Goal: Register for event/course

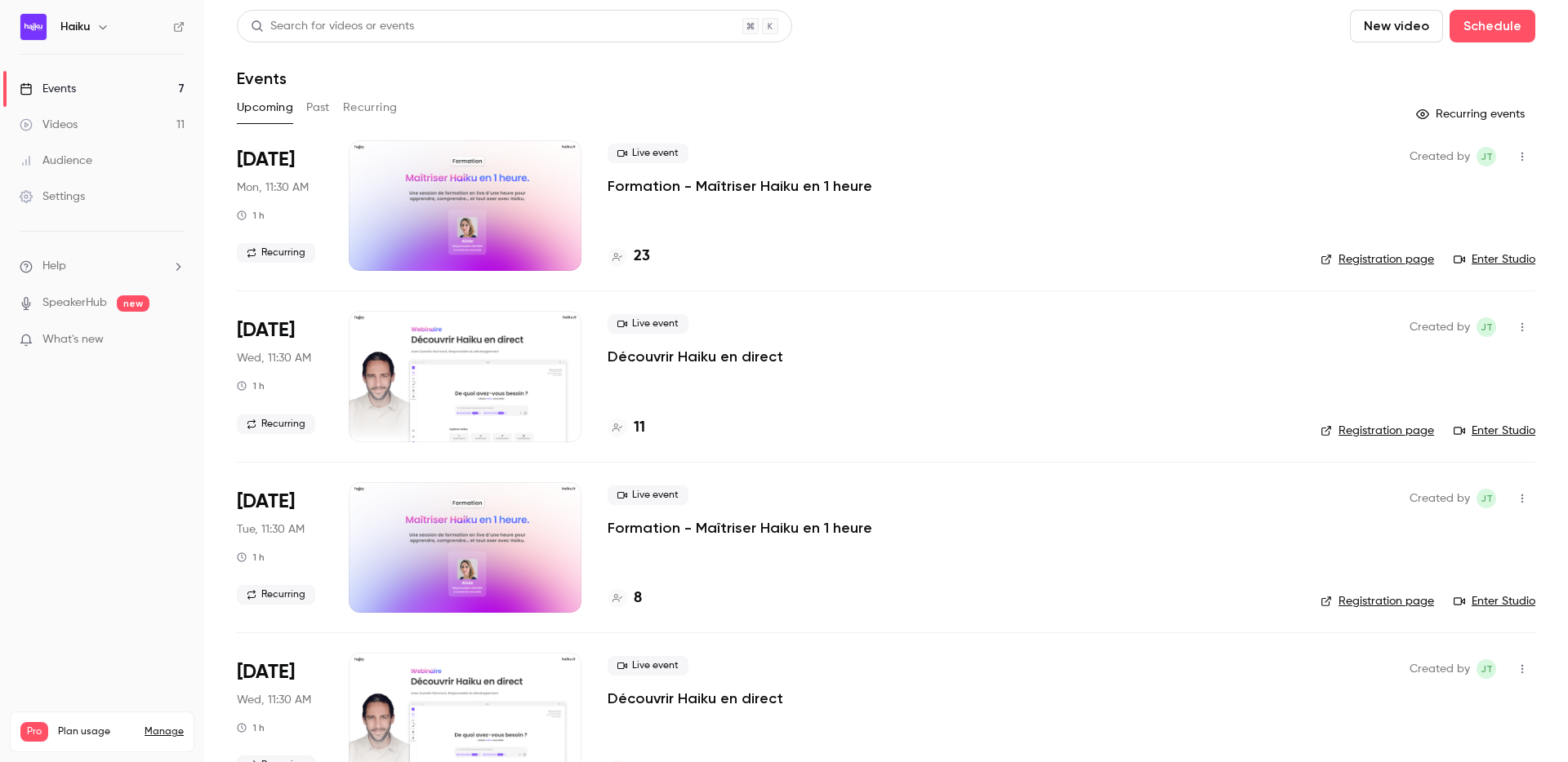
drag, startPoint x: 604, startPoint y: 187, endPoint x: 594, endPoint y: 182, distance: 11.2
click at [594, 182] on li "Sep 29 Mon, 11:30 AM 1 h Recurring Live event Formation - Maîtriser Haiku en 1 …" at bounding box center [886, 215] width 1298 height 150
drag, startPoint x: 599, startPoint y: 184, endPoint x: 870, endPoint y: 165, distance: 271.7
click at [870, 165] on li "Sep 29 Mon, 11:30 AM 1 h Recurring Live event Formation - Maîtriser Haiku en 1 …" at bounding box center [886, 215] width 1298 height 150
click at [1499, 262] on link "Enter Studio" at bounding box center [1494, 260] width 82 height 17
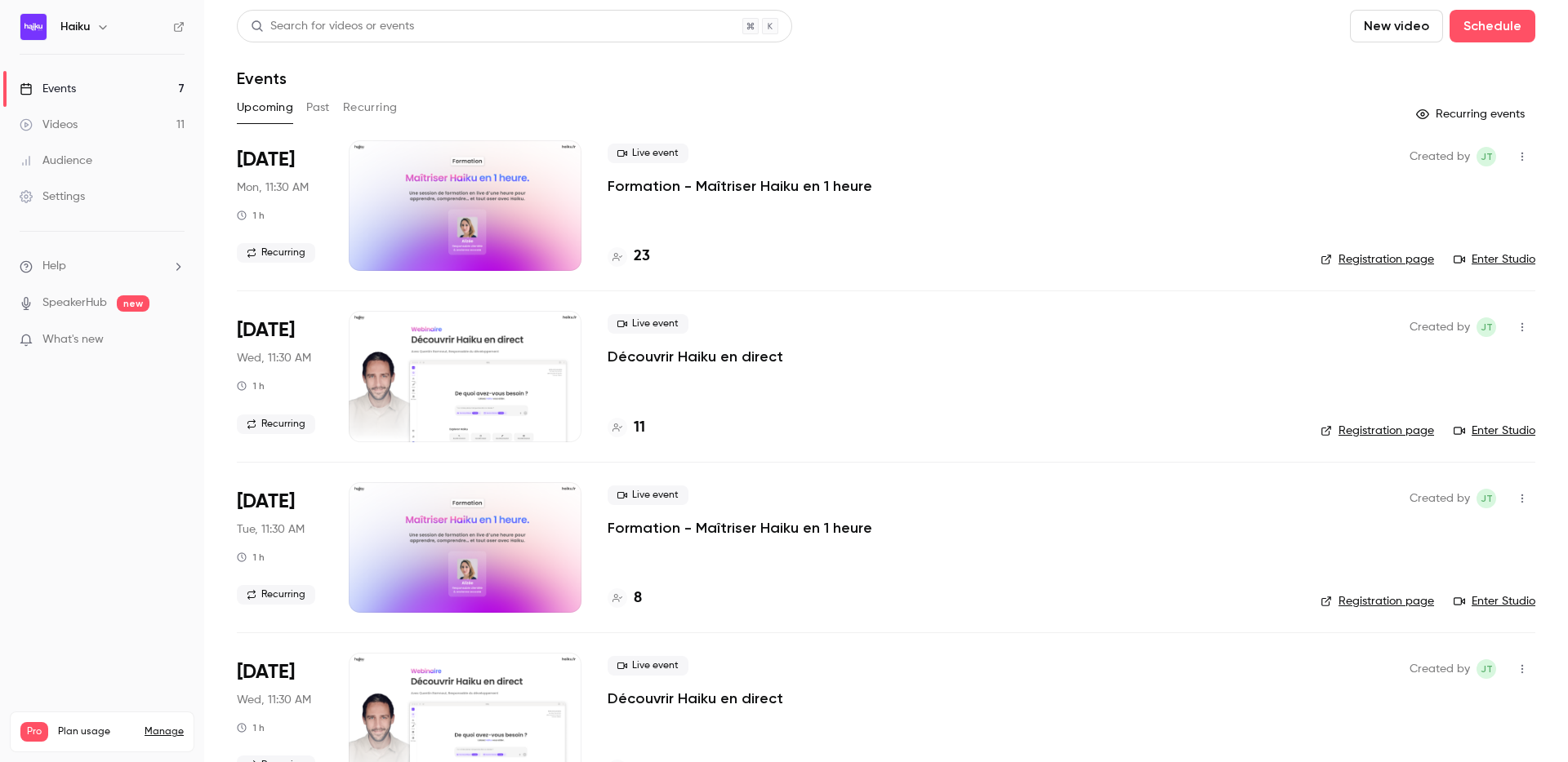
click at [374, 112] on button "Recurring" at bounding box center [371, 107] width 55 height 27
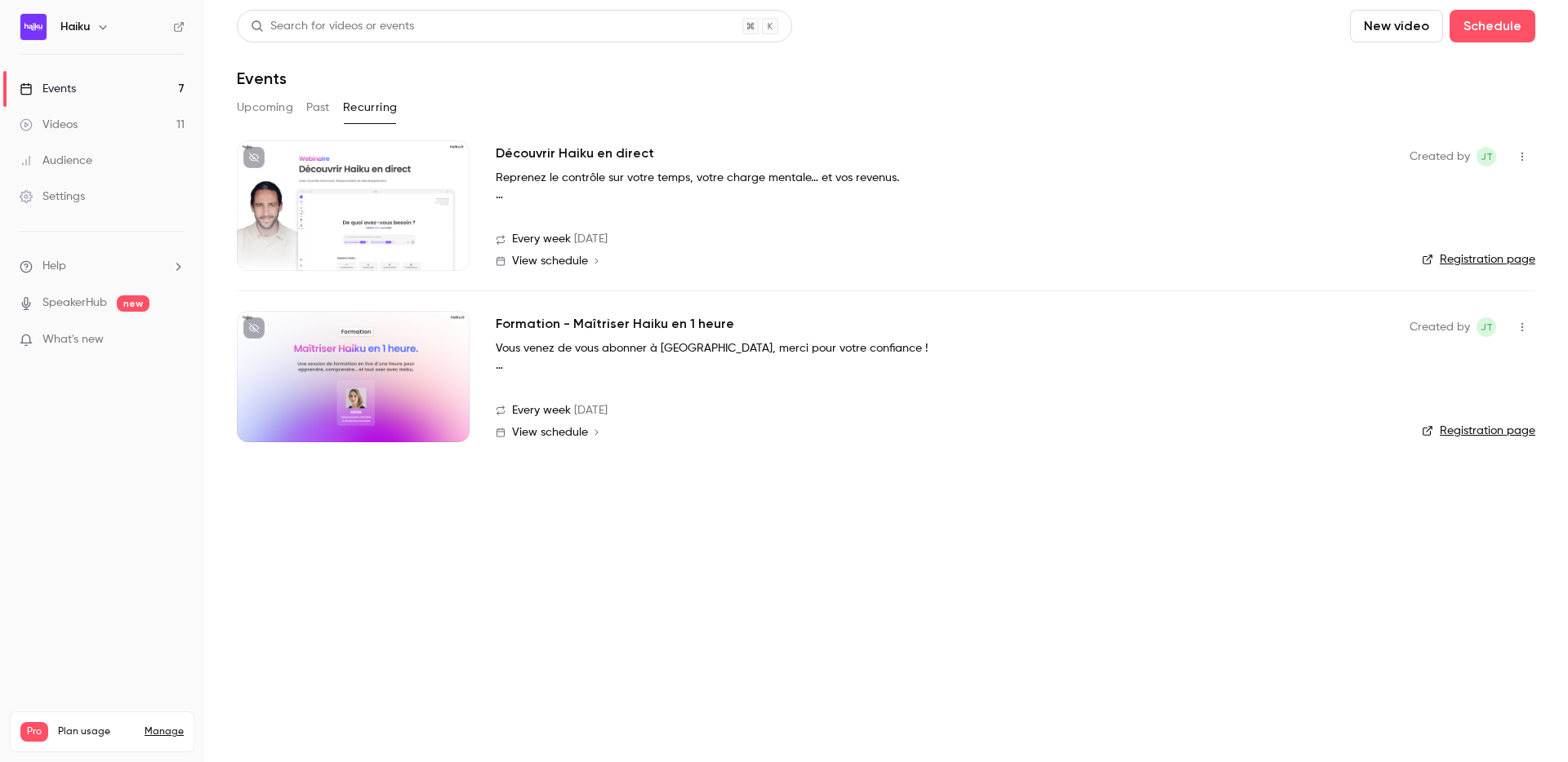
click at [1509, 326] on button "button" at bounding box center [1522, 327] width 27 height 27
click at [1267, 368] on div at bounding box center [784, 381] width 1568 height 762
click at [1450, 436] on link "Registration page" at bounding box center [1478, 431] width 113 height 17
